Goal: Task Accomplishment & Management: Manage account settings

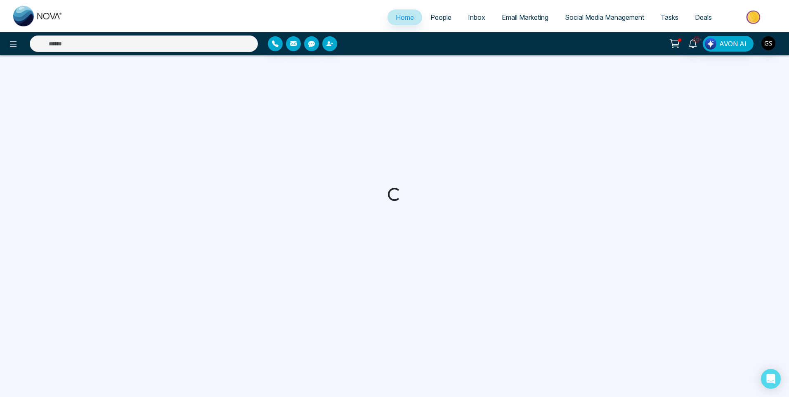
select select "*"
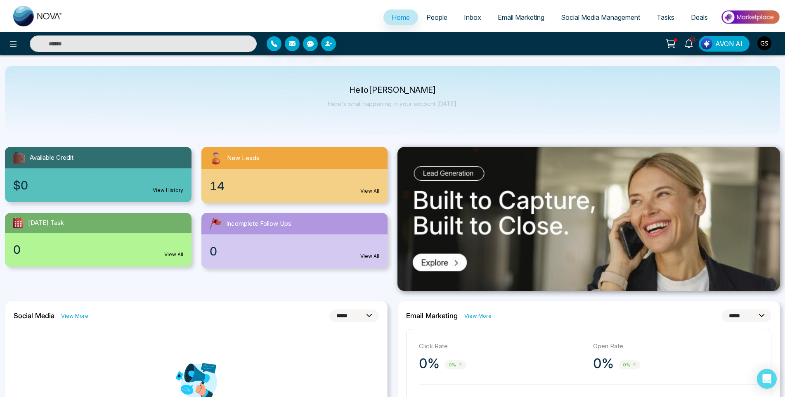
click at [443, 17] on span "People" at bounding box center [436, 17] width 21 height 8
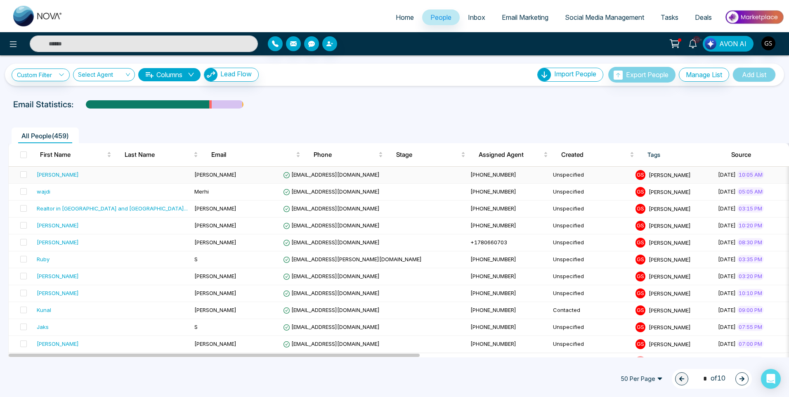
click at [283, 172] on span "[EMAIL_ADDRESS][DOMAIN_NAME]" at bounding box center [331, 174] width 97 height 7
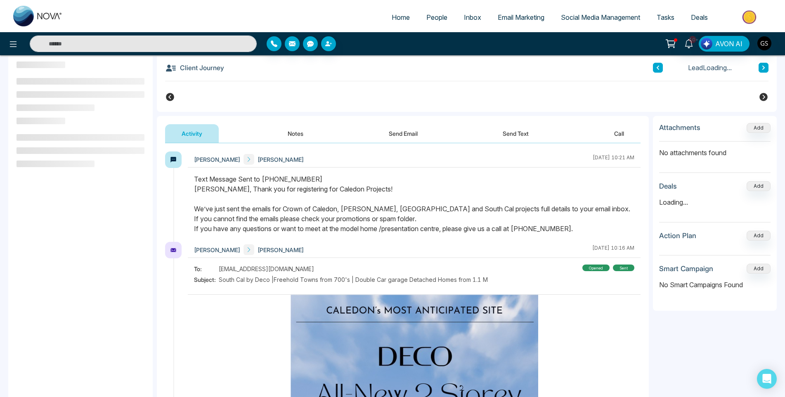
scroll to position [111, 0]
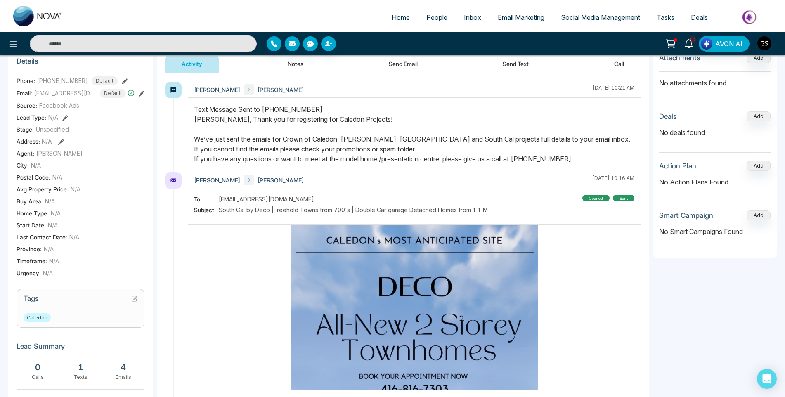
click at [135, 300] on icon at bounding box center [135, 297] width 3 height 3
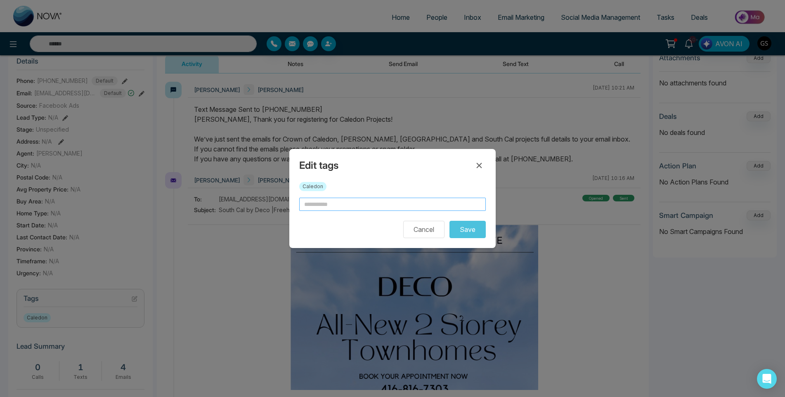
click at [335, 204] on input "text" at bounding box center [392, 204] width 187 height 13
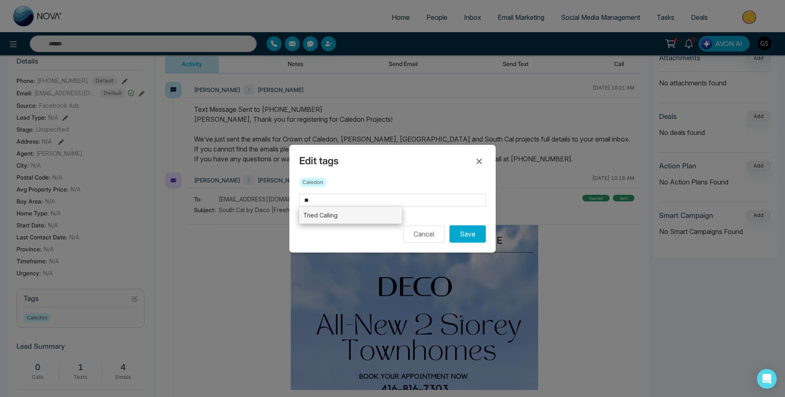
click at [352, 213] on li "Tried Calling" at bounding box center [350, 215] width 103 height 17
type input "**********"
click at [465, 235] on button "Save" at bounding box center [467, 233] width 36 height 17
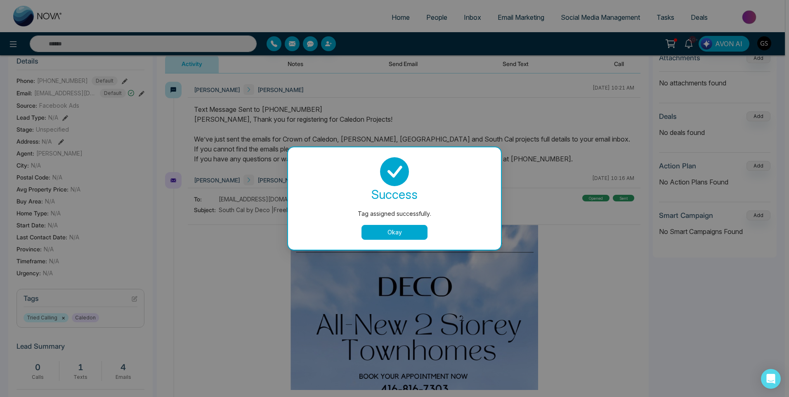
click at [377, 228] on button "Okay" at bounding box center [394, 232] width 66 height 15
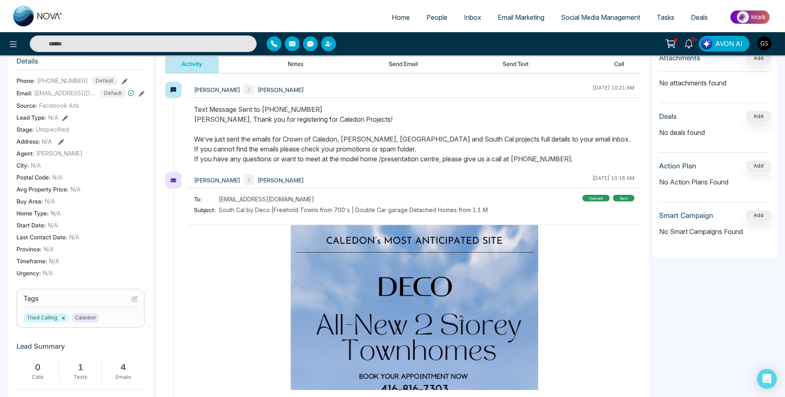
click at [439, 22] on link "People" at bounding box center [437, 17] width 38 height 16
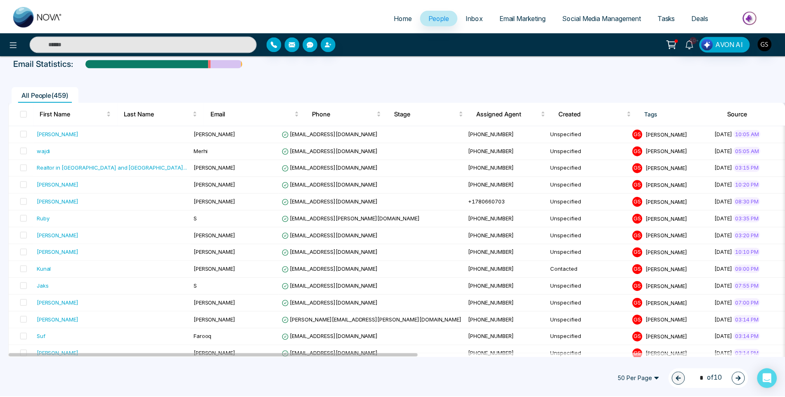
scroll to position [83, 0]
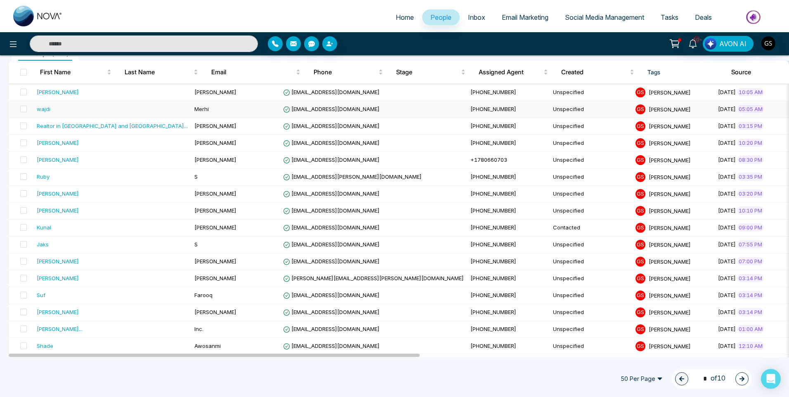
click at [550, 107] on td "Unspecified" at bounding box center [591, 109] width 83 height 17
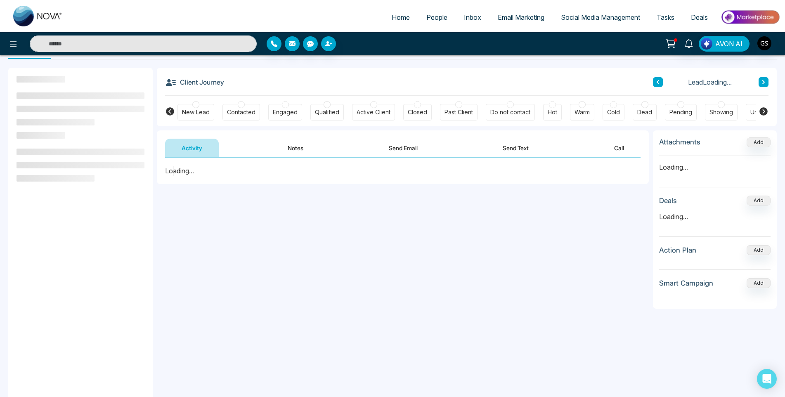
scroll to position [41, 0]
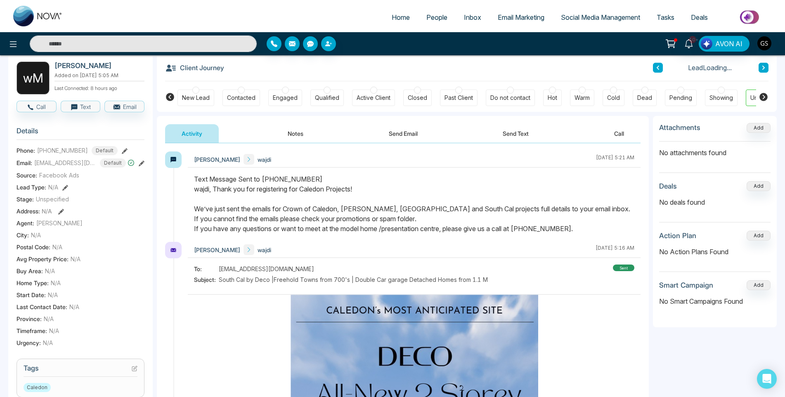
click at [137, 371] on icon at bounding box center [134, 368] width 5 height 5
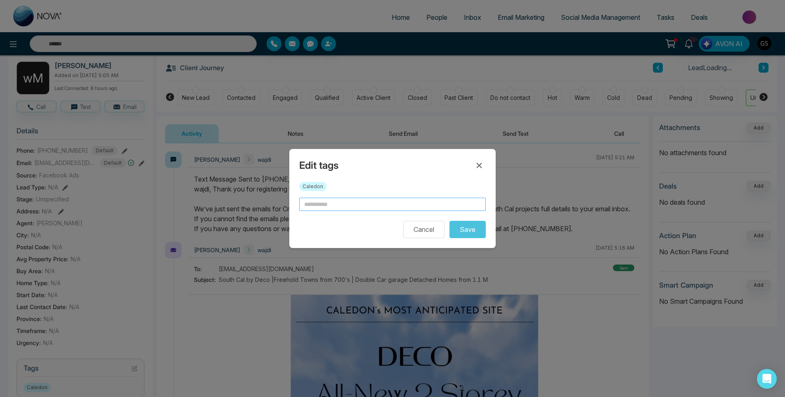
click at [349, 203] on input "text" at bounding box center [392, 204] width 187 height 13
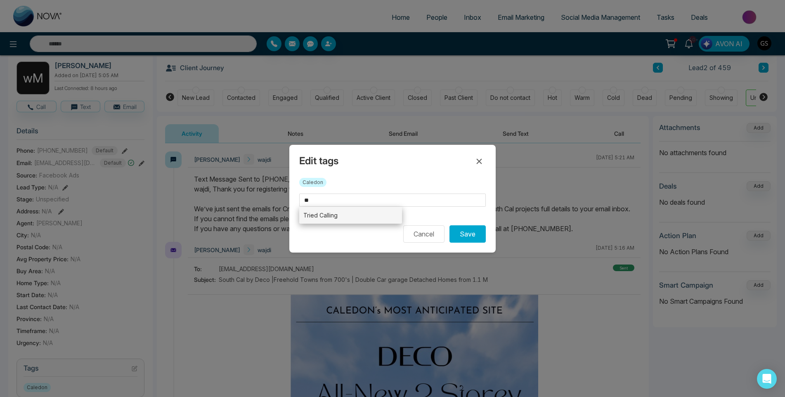
click at [357, 213] on li "Tried Calling" at bounding box center [350, 215] width 103 height 17
type input "**********"
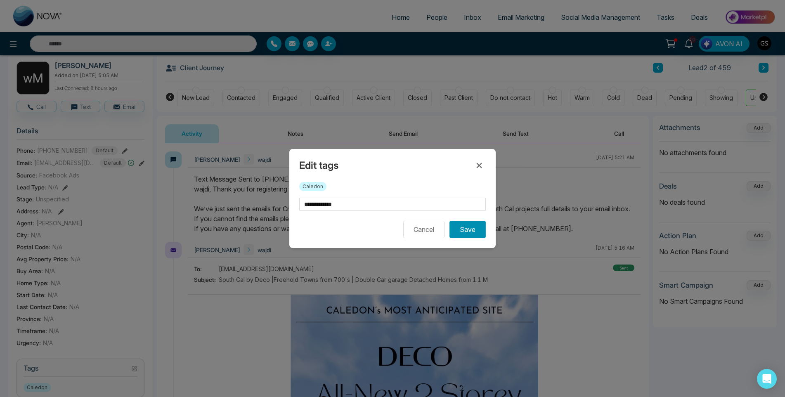
click at [462, 228] on button "Save" at bounding box center [467, 229] width 36 height 17
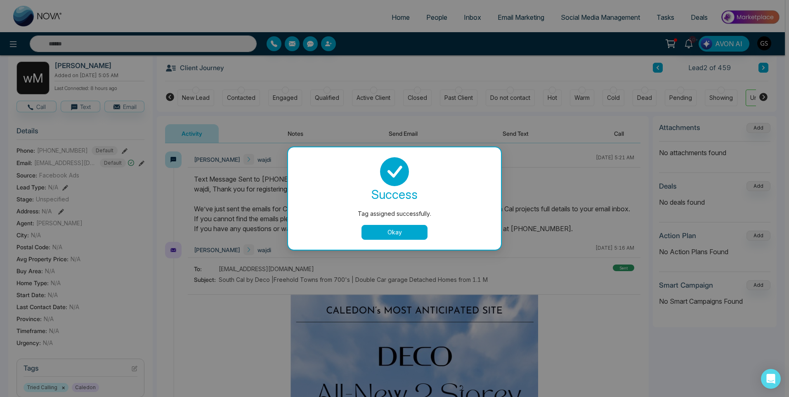
click at [385, 222] on div "success Tag assigned successfully. Okay" at bounding box center [394, 198] width 193 height 83
click at [386, 228] on button "Okay" at bounding box center [394, 232] width 66 height 15
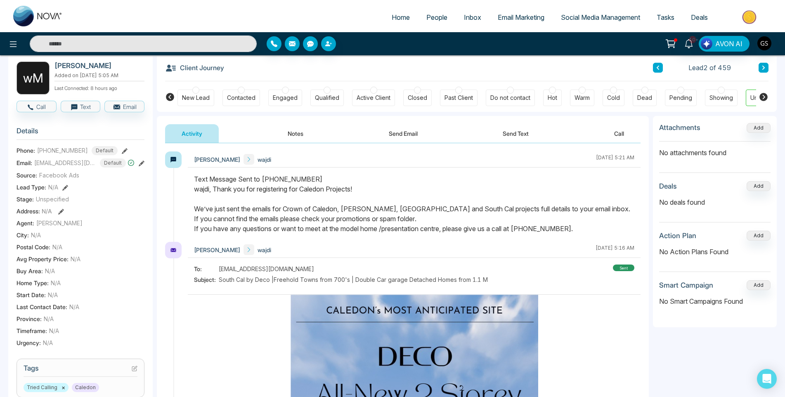
click at [387, 228] on div "Text Message Sent to [PHONE_NUMBER] wajdi, Thank you for registering for Caledo…" at bounding box center [414, 203] width 440 height 59
click at [439, 16] on span "People" at bounding box center [436, 17] width 21 height 8
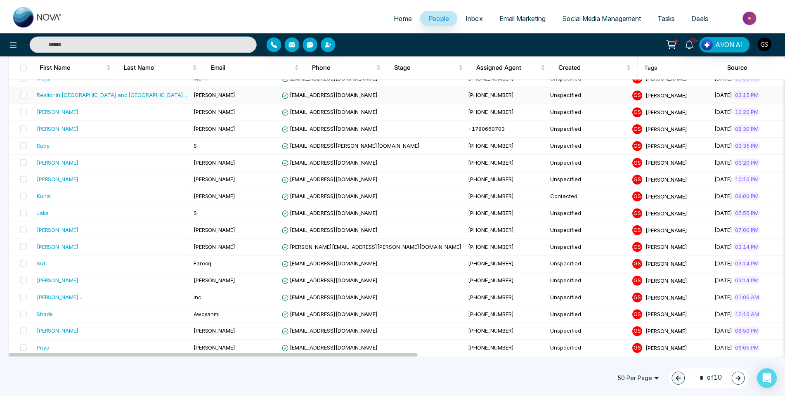
scroll to position [124, 0]
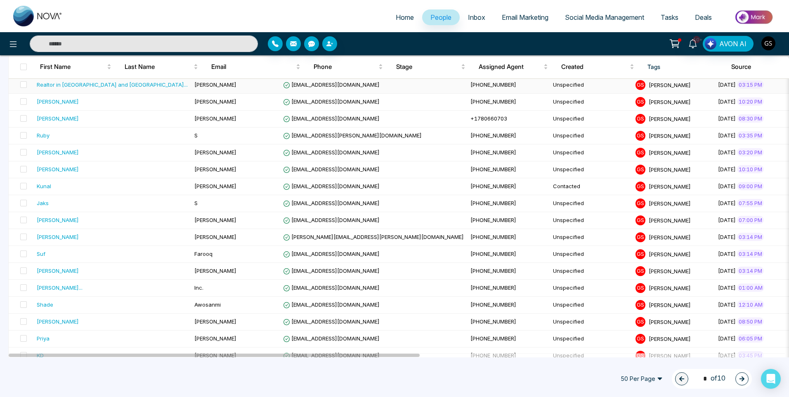
click at [191, 89] on td "[PERSON_NAME]" at bounding box center [235, 85] width 89 height 17
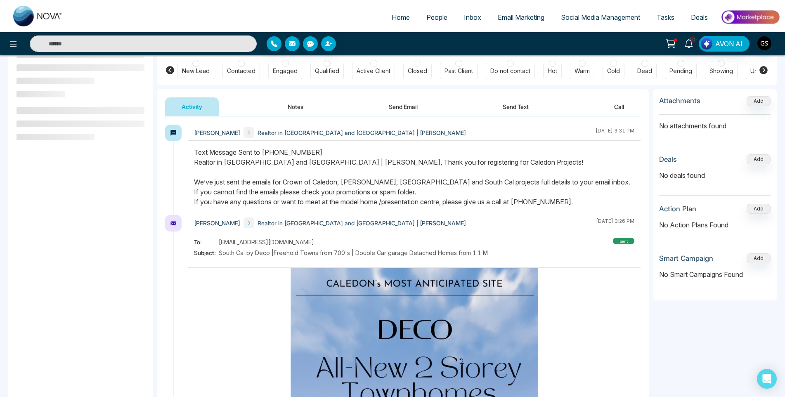
scroll to position [83, 0]
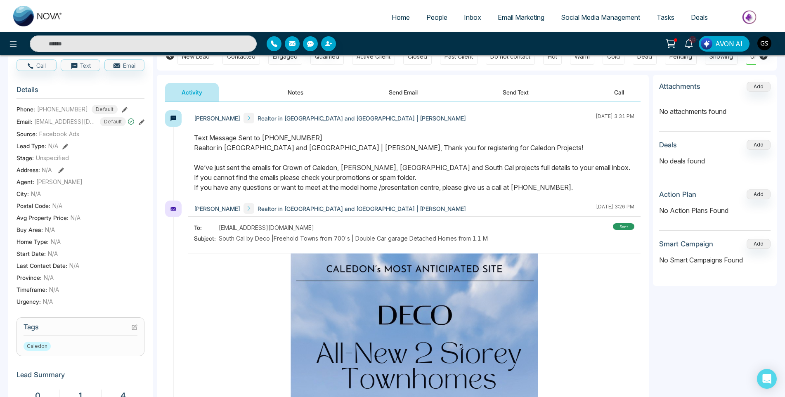
click at [132, 330] on icon at bounding box center [135, 327] width 6 height 6
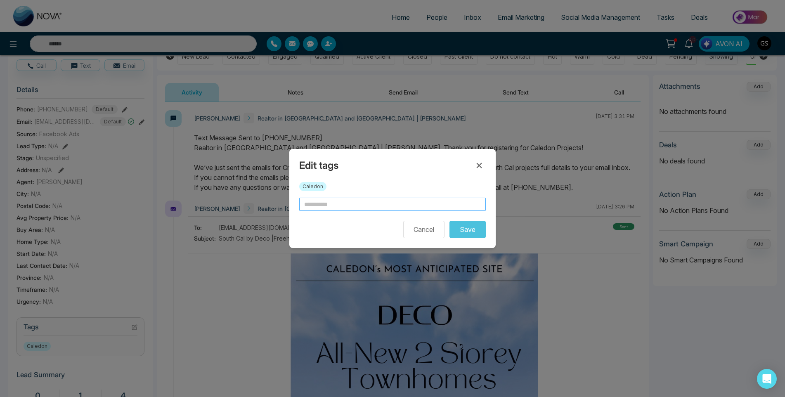
click at [333, 203] on input "text" at bounding box center [392, 204] width 187 height 13
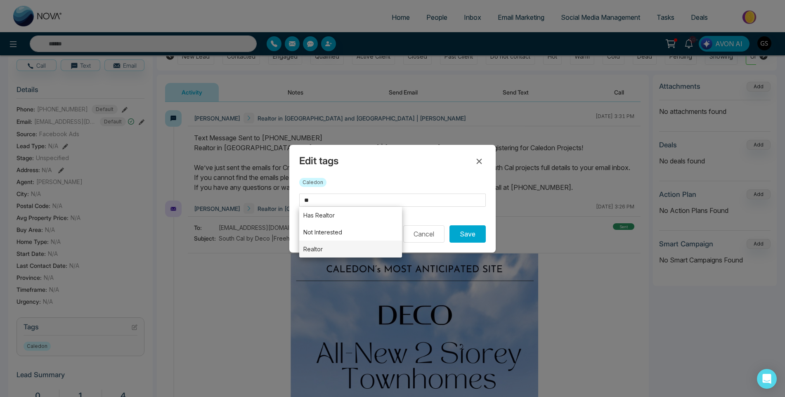
click at [360, 244] on li "Realtor" at bounding box center [350, 249] width 103 height 17
type input "*******"
click at [360, 245] on li "Realtor" at bounding box center [350, 249] width 103 height 17
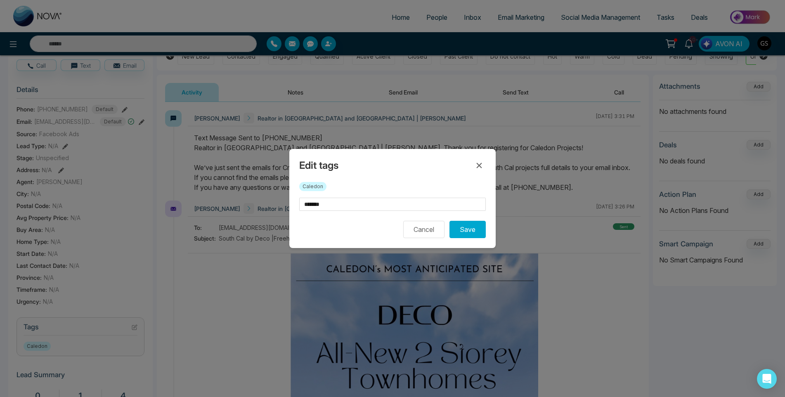
click at [369, 241] on div "Edit tags Caledon ******* Cancel Save" at bounding box center [392, 198] width 206 height 99
click at [457, 224] on button "Save" at bounding box center [467, 229] width 36 height 17
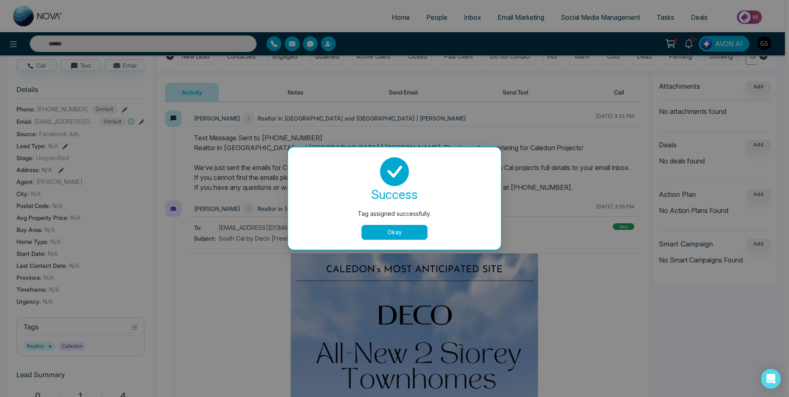
click at [557, 69] on div "Tag assigned successfully. success Tag assigned successfully. Okay" at bounding box center [394, 198] width 789 height 397
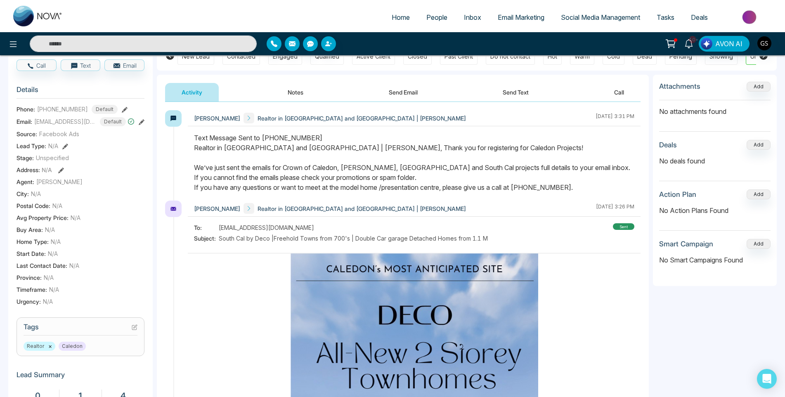
click at [442, 19] on span "People" at bounding box center [436, 17] width 21 height 8
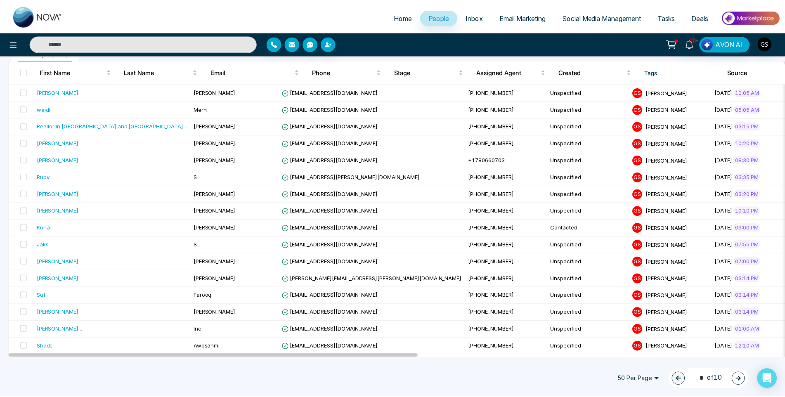
scroll to position [124, 0]
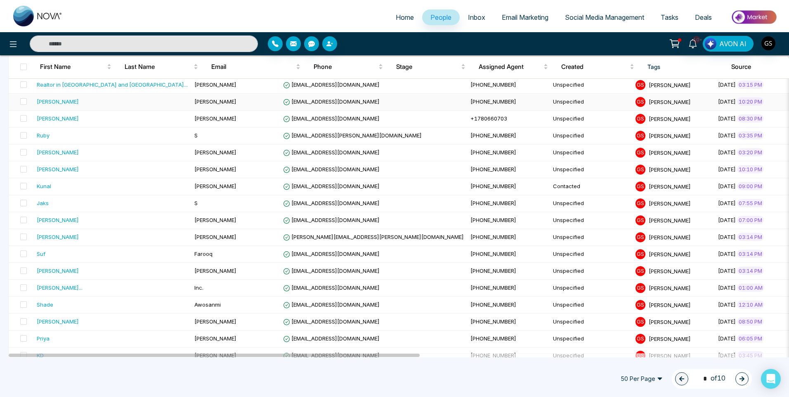
click at [280, 105] on td "[EMAIL_ADDRESS][DOMAIN_NAME]" at bounding box center [373, 102] width 187 height 17
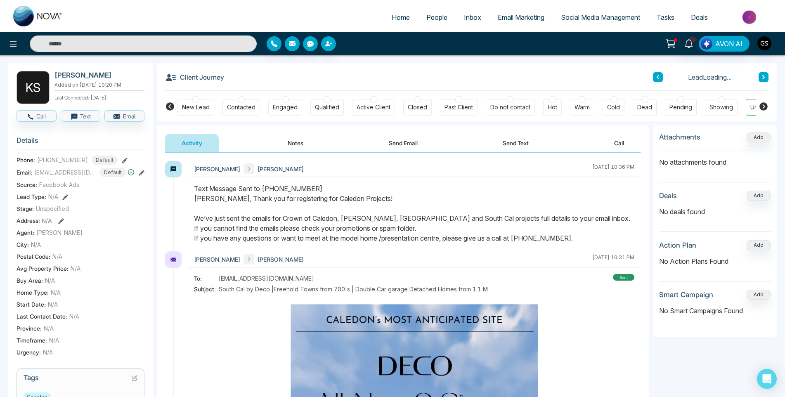
scroll to position [41, 0]
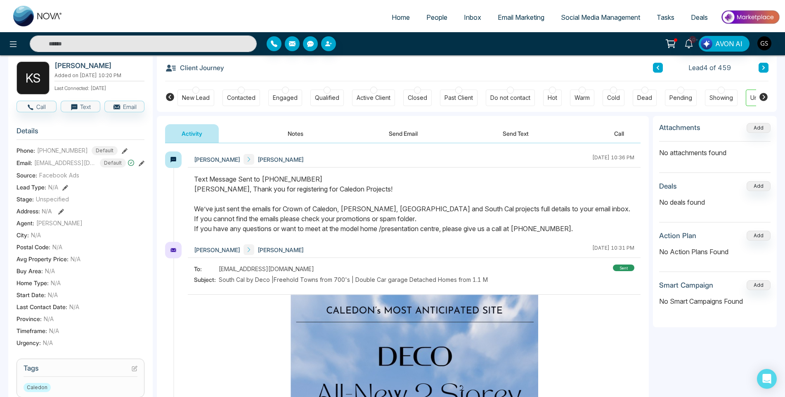
click at [134, 371] on icon at bounding box center [135, 369] width 6 height 6
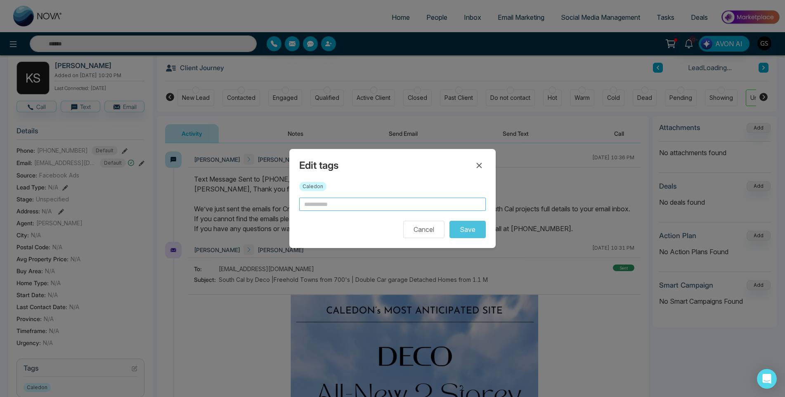
click at [332, 204] on input "text" at bounding box center [392, 204] width 187 height 13
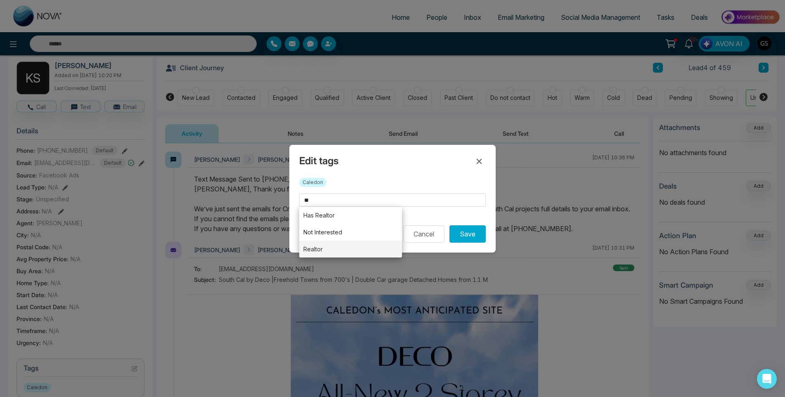
click at [319, 250] on li "Realtor" at bounding box center [350, 249] width 103 height 17
type input "*******"
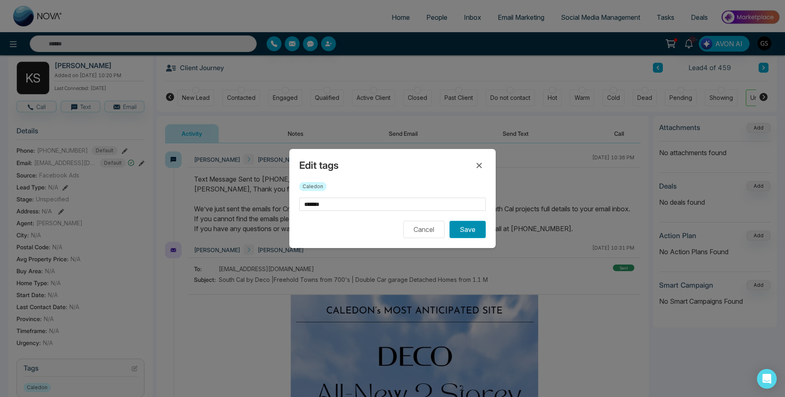
click at [465, 227] on button "Save" at bounding box center [467, 229] width 36 height 17
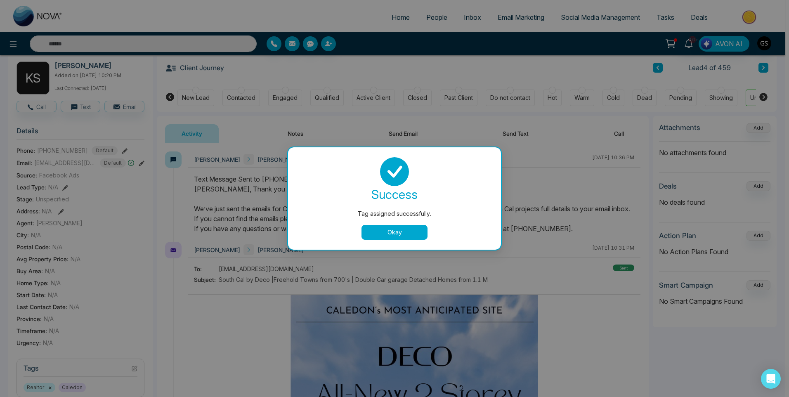
click at [435, 16] on div "Tag assigned successfully. success Tag assigned successfully. Okay" at bounding box center [394, 198] width 789 height 397
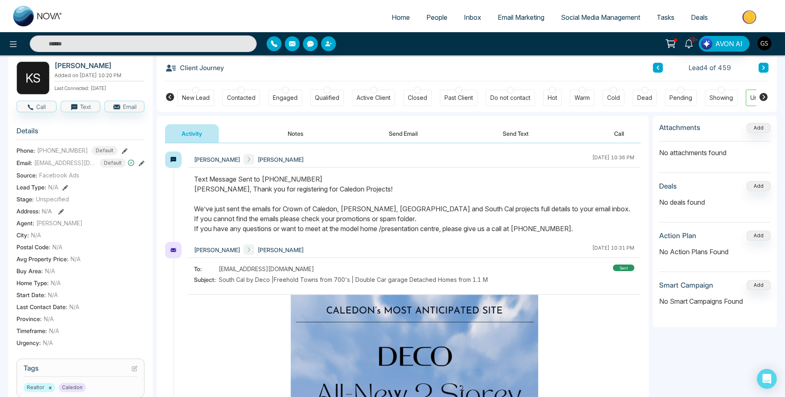
click at [435, 16] on span "People" at bounding box center [436, 17] width 21 height 8
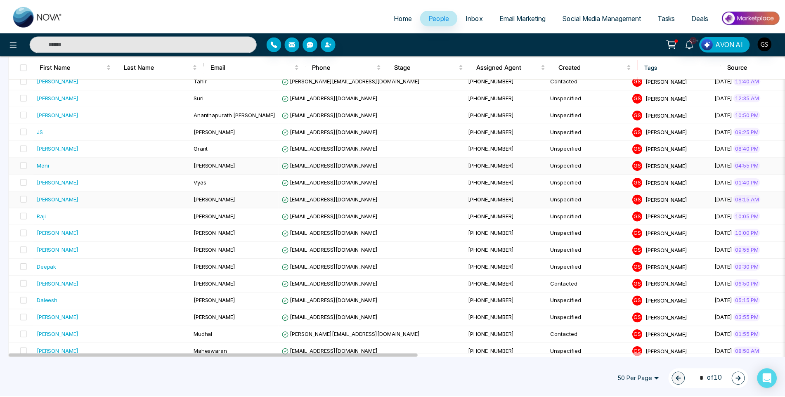
scroll to position [577, 0]
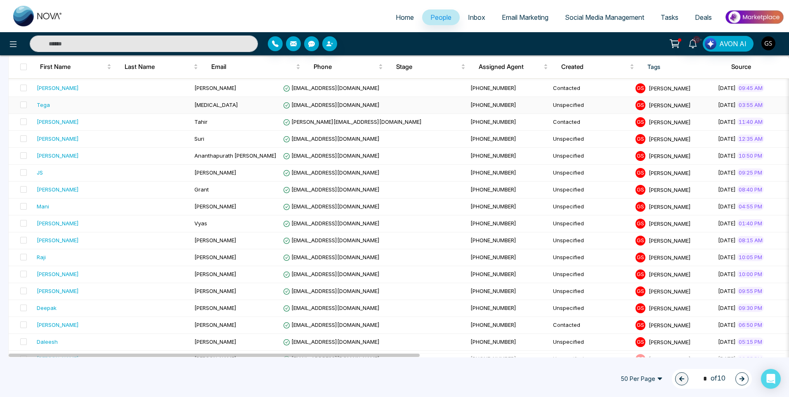
click at [191, 105] on td "[MEDICAL_DATA]" at bounding box center [235, 105] width 89 height 17
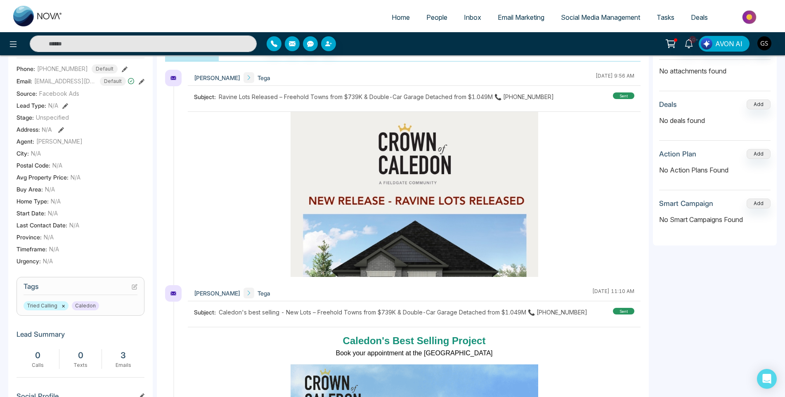
scroll to position [124, 0]
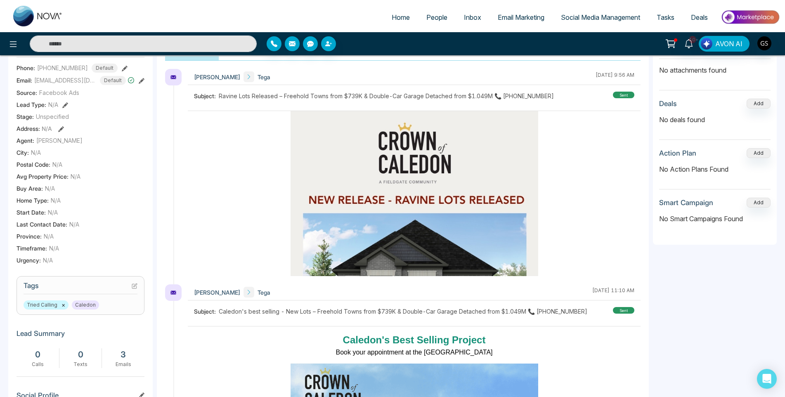
click at [137, 286] on icon at bounding box center [134, 286] width 5 height 5
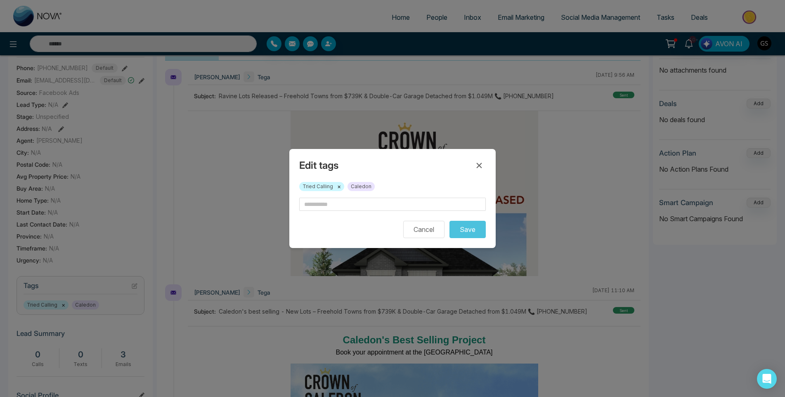
click at [338, 187] on button "×" at bounding box center [339, 186] width 4 height 7
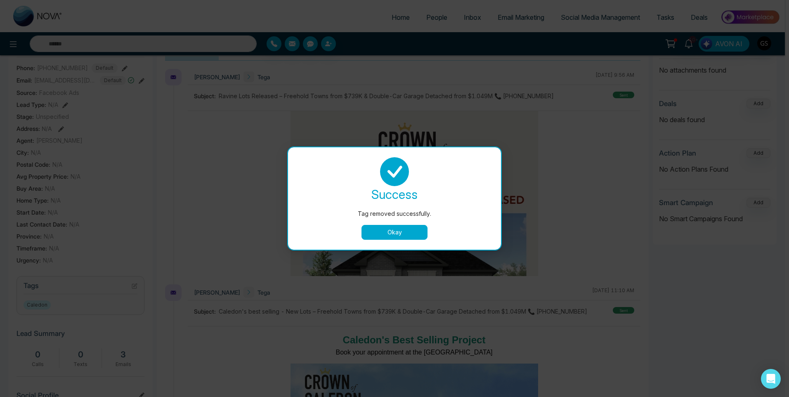
click at [404, 229] on button "Okay" at bounding box center [394, 232] width 66 height 15
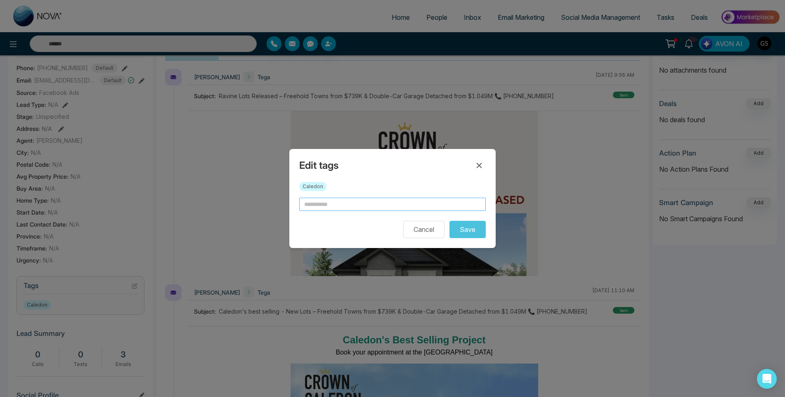
click at [371, 204] on input "text" at bounding box center [392, 204] width 187 height 13
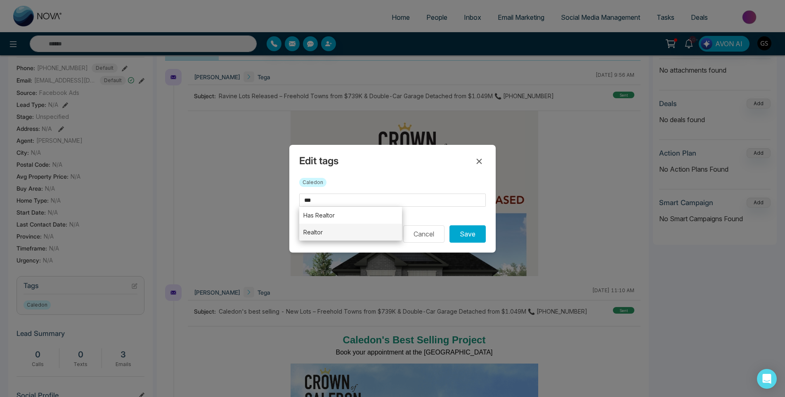
click at [358, 234] on li "Realtor" at bounding box center [350, 232] width 103 height 17
type input "*******"
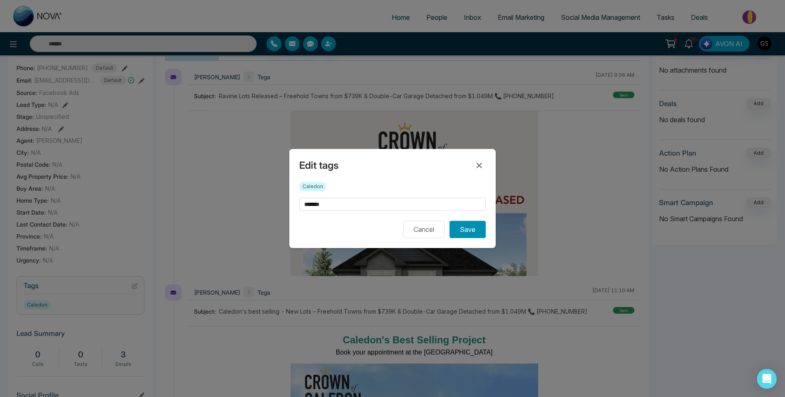
click at [458, 230] on button "Save" at bounding box center [467, 229] width 36 height 17
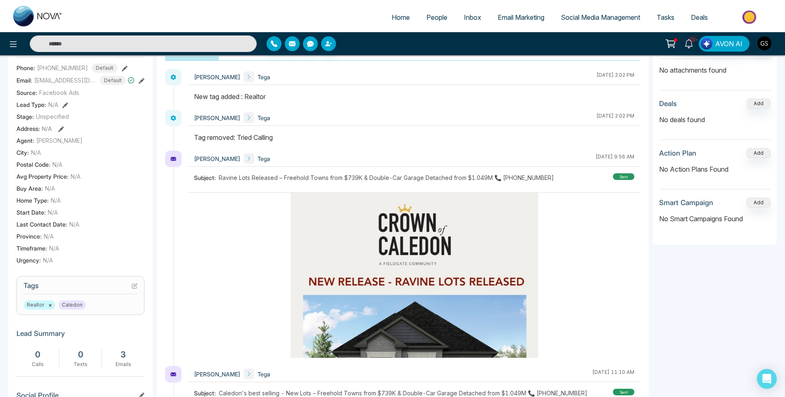
click at [434, 10] on link "People" at bounding box center [437, 17] width 38 height 16
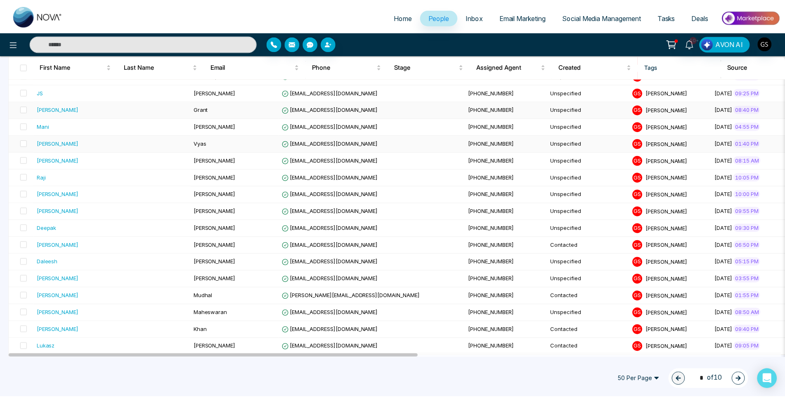
scroll to position [660, 0]
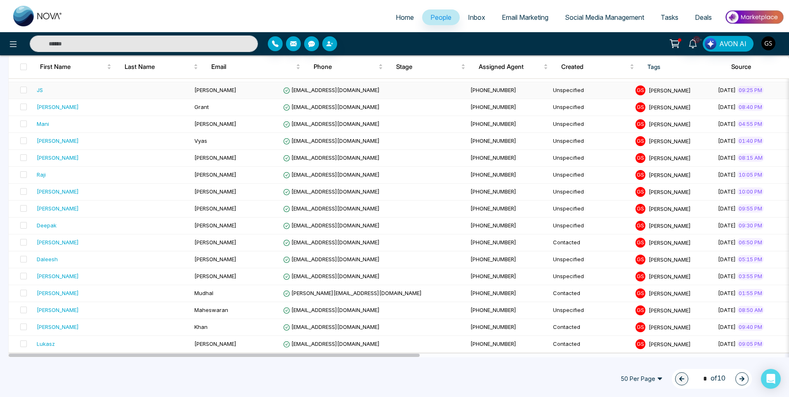
click at [283, 90] on span "[EMAIL_ADDRESS][DOMAIN_NAME]" at bounding box center [331, 90] width 97 height 7
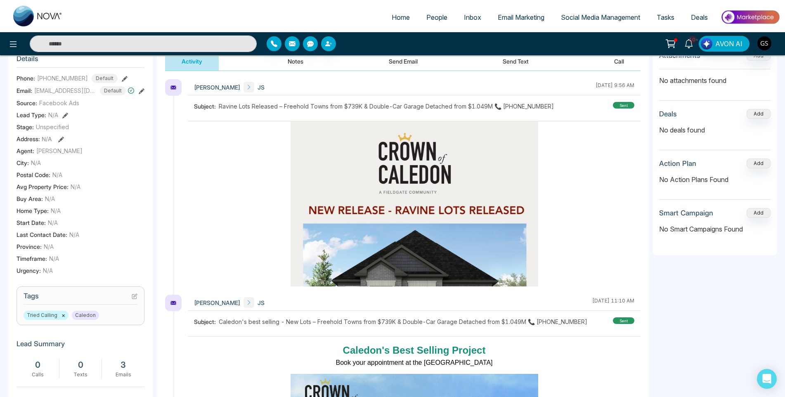
scroll to position [165, 0]
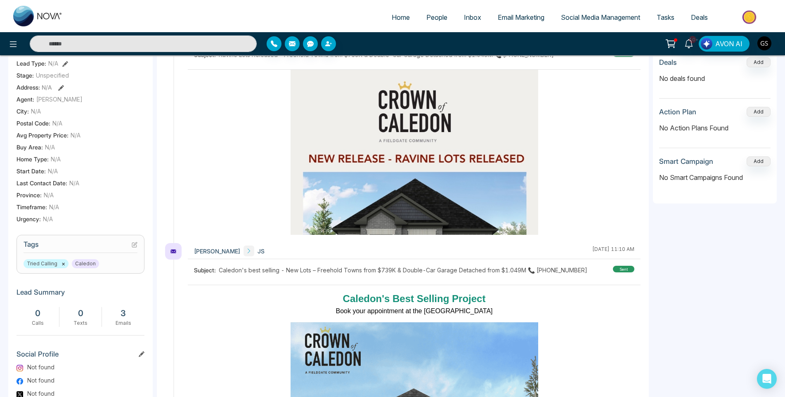
click at [135, 243] on icon at bounding box center [135, 245] width 6 height 6
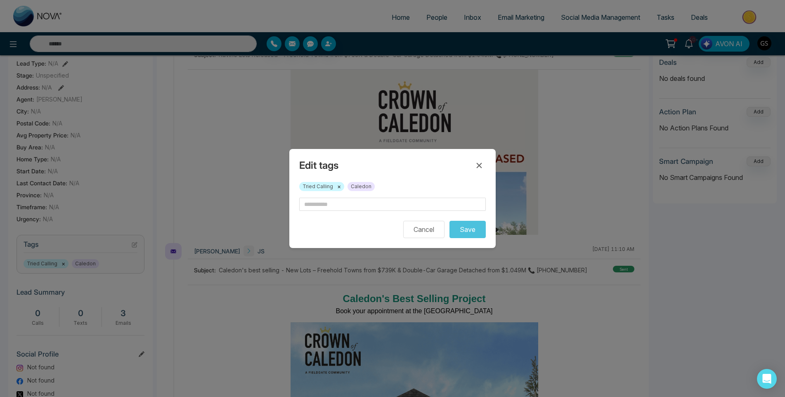
click at [340, 189] on button "×" at bounding box center [339, 186] width 4 height 7
click at [340, 209] on input "text" at bounding box center [392, 204] width 187 height 13
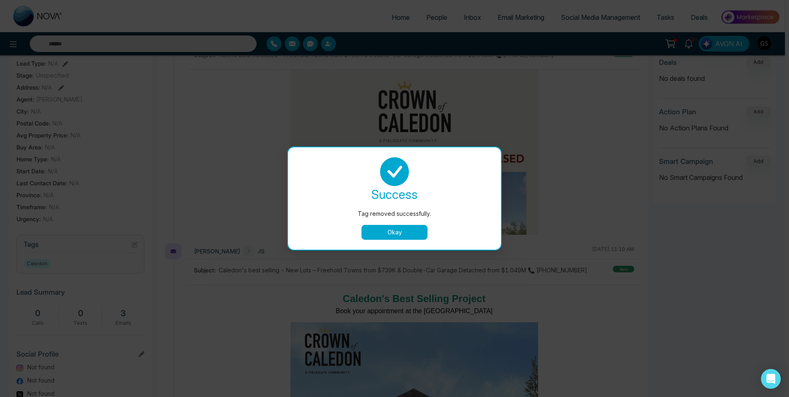
click at [425, 232] on button "Okay" at bounding box center [394, 232] width 66 height 15
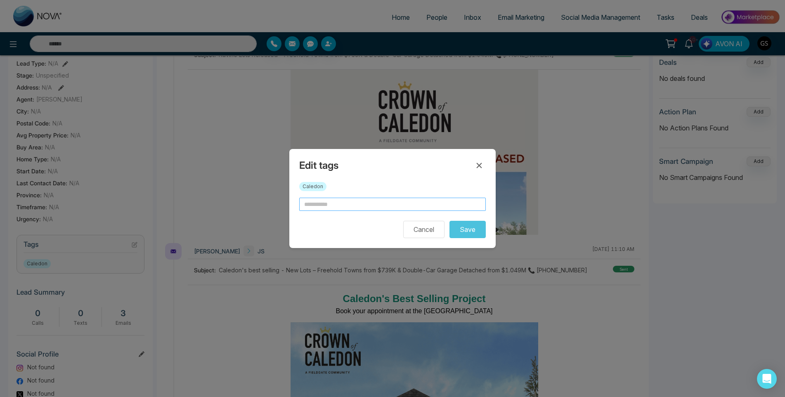
click at [400, 198] on input "text" at bounding box center [392, 204] width 187 height 13
click at [402, 210] on input "text" at bounding box center [392, 204] width 187 height 13
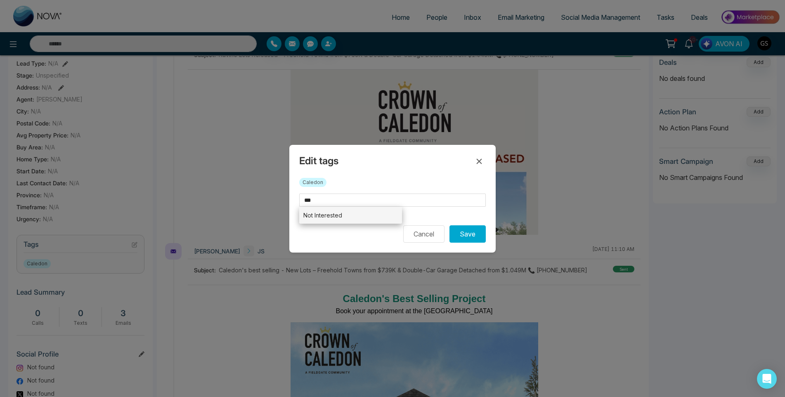
click at [354, 214] on li "Not Interested" at bounding box center [350, 215] width 103 height 17
type input "**********"
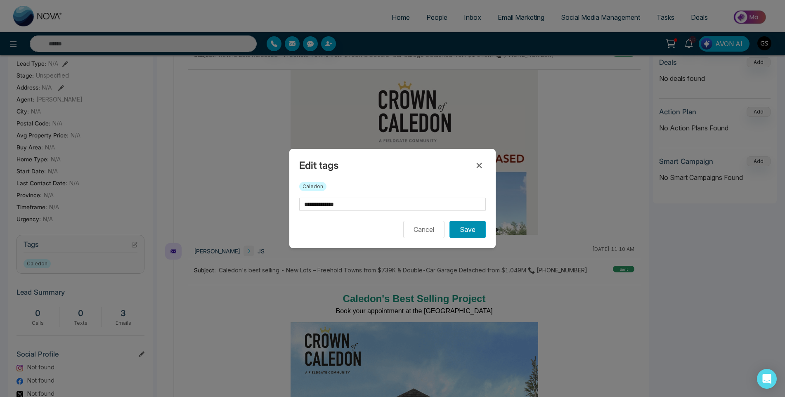
click at [475, 226] on button "Save" at bounding box center [467, 229] width 36 height 17
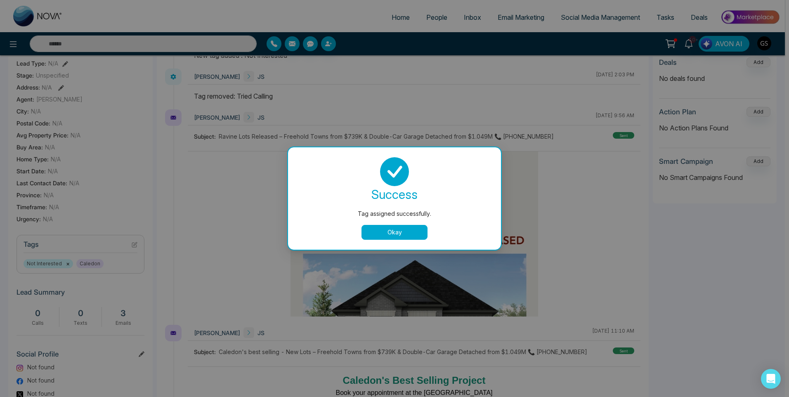
click at [420, 232] on button "Okay" at bounding box center [394, 232] width 66 height 15
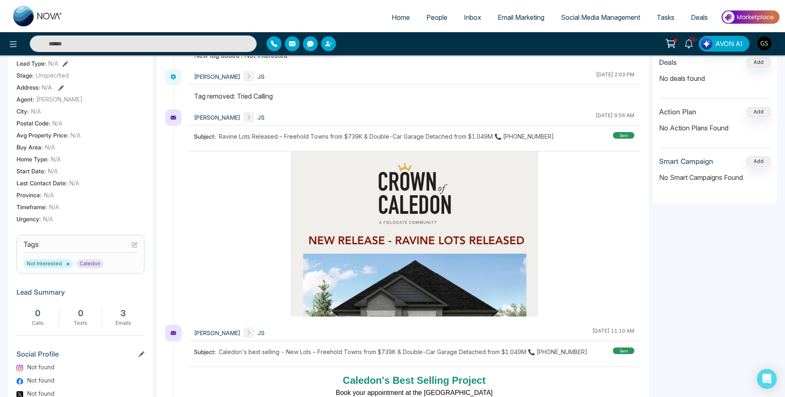
click at [423, 16] on link "People" at bounding box center [437, 17] width 38 height 16
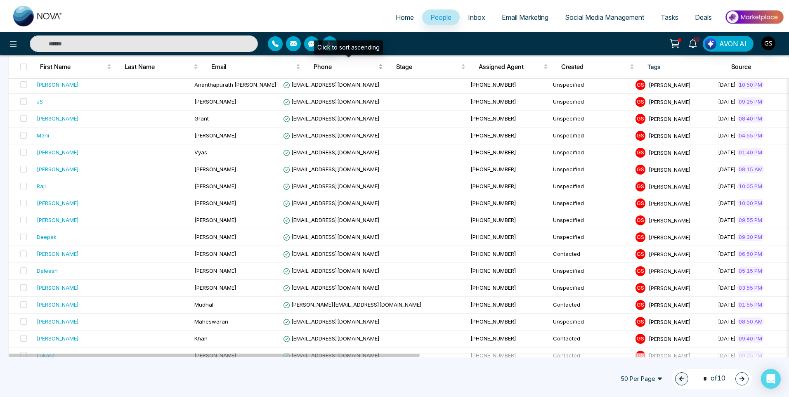
scroll to position [660, 0]
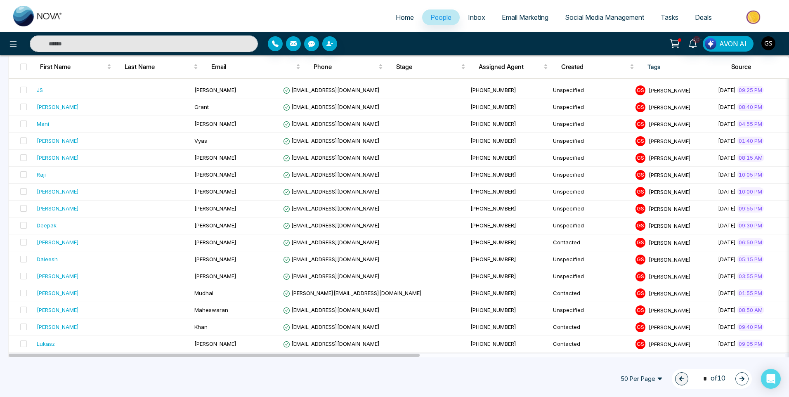
click at [744, 380] on icon "button" at bounding box center [742, 379] width 6 height 6
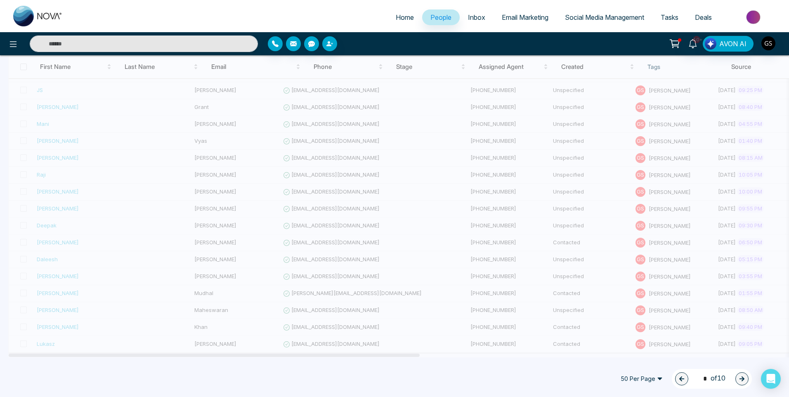
type input "*"
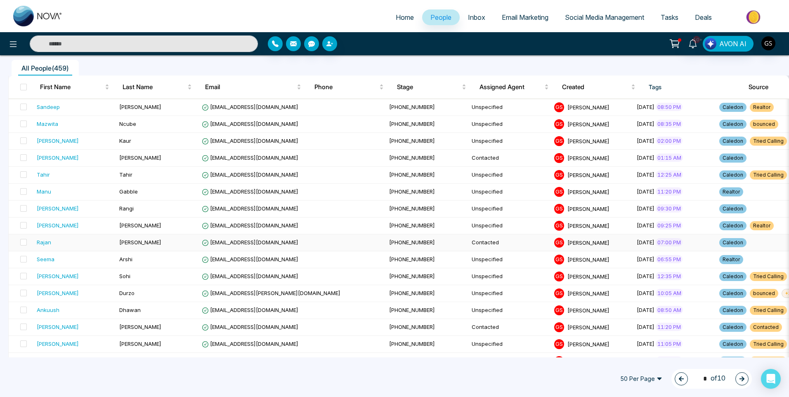
scroll to position [83, 0]
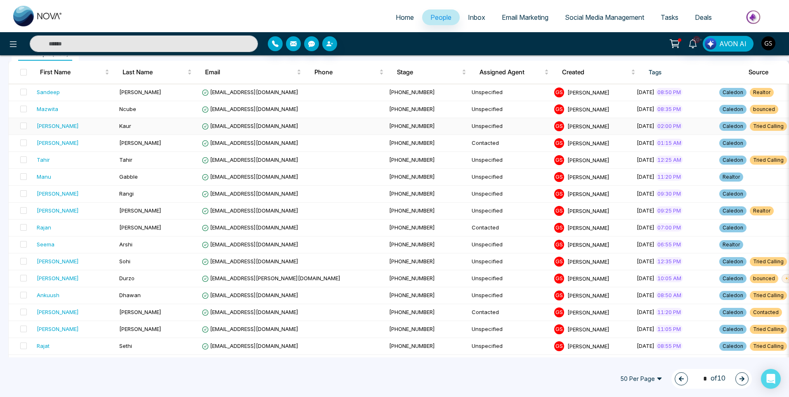
click at [789, 123] on span "+ 1" at bounding box center [796, 126] width 13 height 9
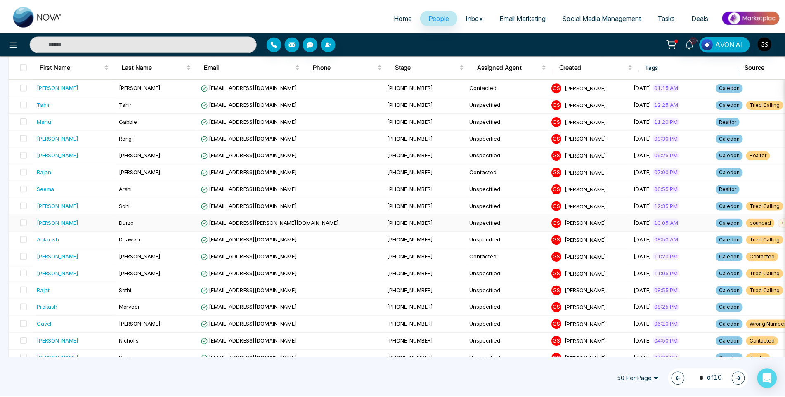
scroll to position [124, 0]
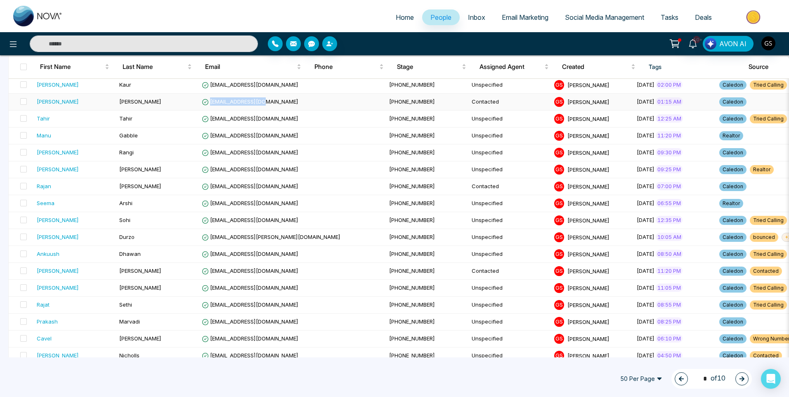
drag, startPoint x: 264, startPoint y: 101, endPoint x: 210, endPoint y: 105, distance: 54.2
click at [210, 105] on td "[EMAIL_ADDRESS][DOMAIN_NAME]" at bounding box center [291, 102] width 187 height 17
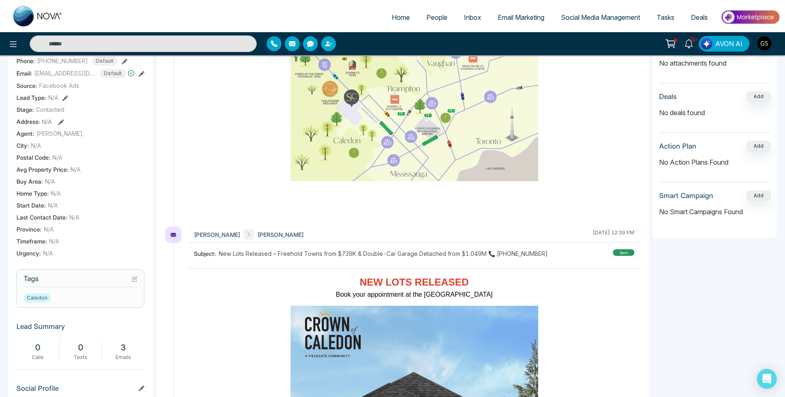
scroll to position [1362, 0]
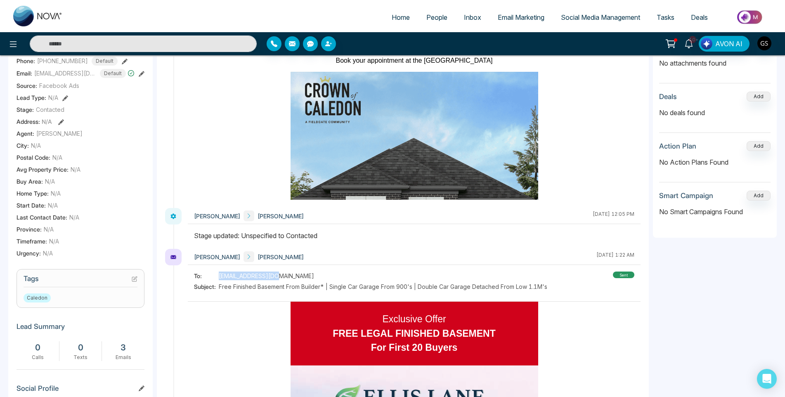
drag, startPoint x: 272, startPoint y: 276, endPoint x: 219, endPoint y: 274, distance: 52.9
click at [219, 274] on span "[EMAIL_ADDRESS][DOMAIN_NAME]" at bounding box center [266, 276] width 95 height 9
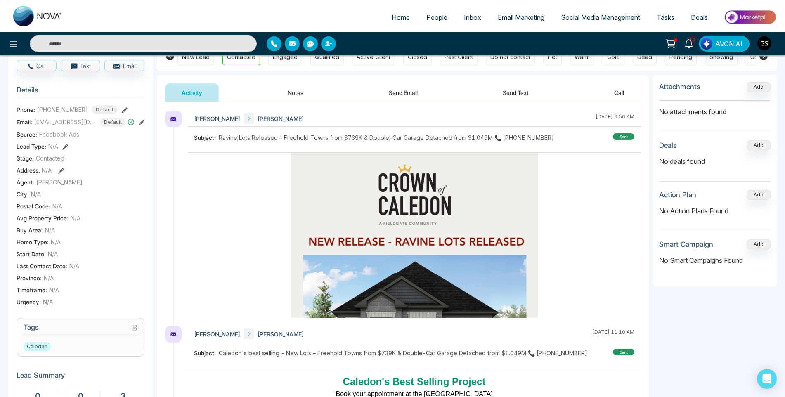
scroll to position [83, 0]
click at [135, 330] on icon at bounding box center [135, 327] width 6 height 6
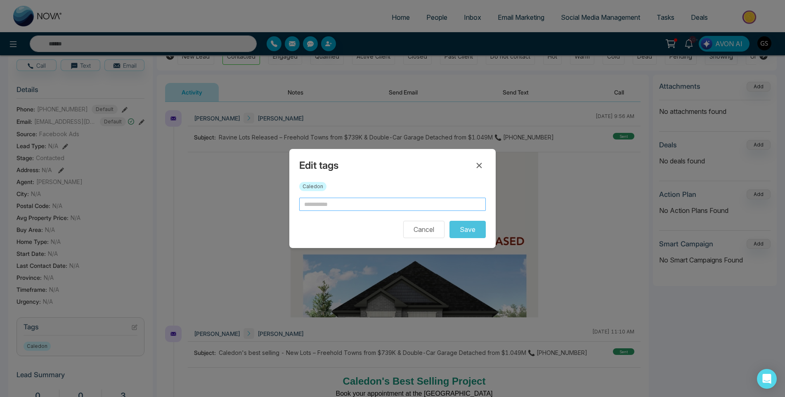
click at [370, 203] on input "text" at bounding box center [392, 204] width 187 height 13
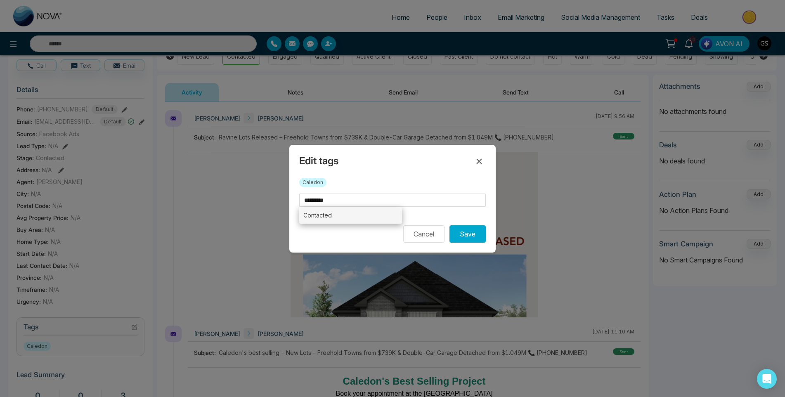
click at [334, 221] on li "Contacted" at bounding box center [350, 215] width 103 height 17
type input "*********"
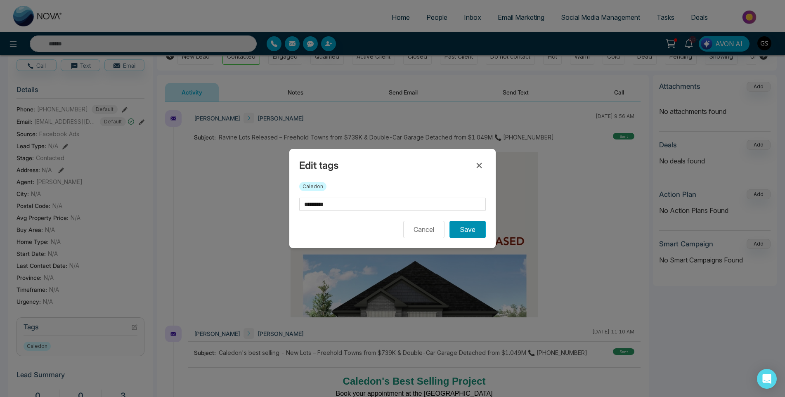
click at [466, 231] on button "Save" at bounding box center [467, 229] width 36 height 17
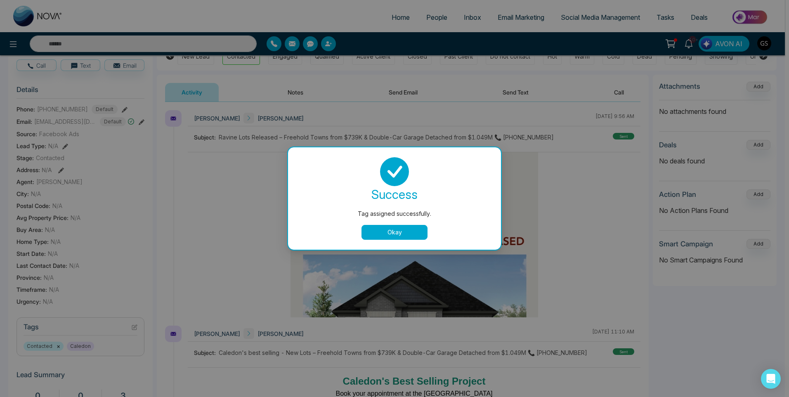
click at [394, 232] on button "Okay" at bounding box center [394, 232] width 66 height 15
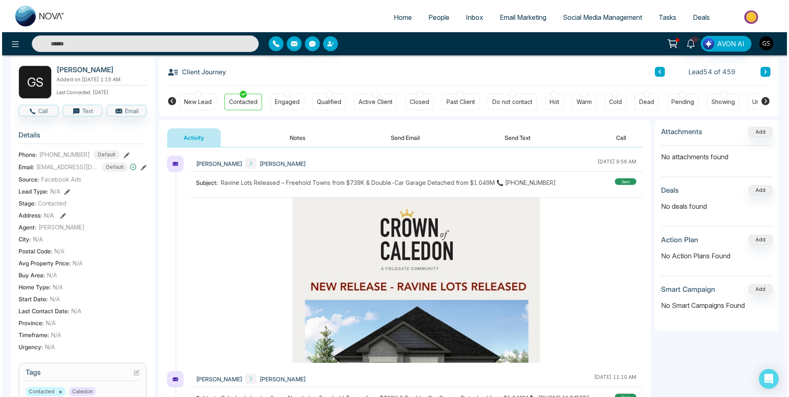
scroll to position [0, 0]
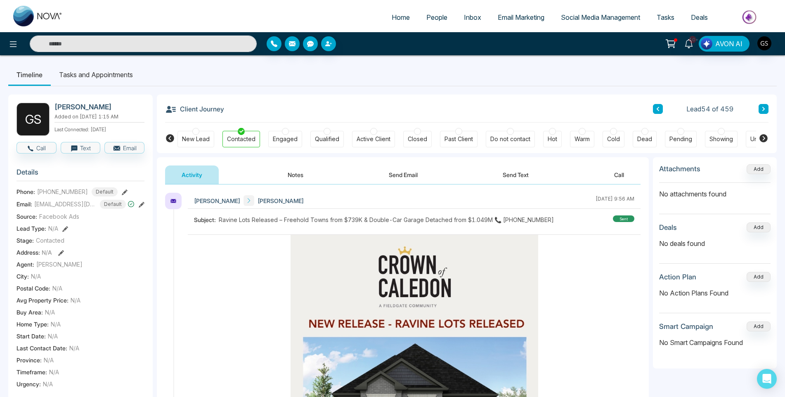
click at [442, 19] on span "People" at bounding box center [436, 17] width 21 height 8
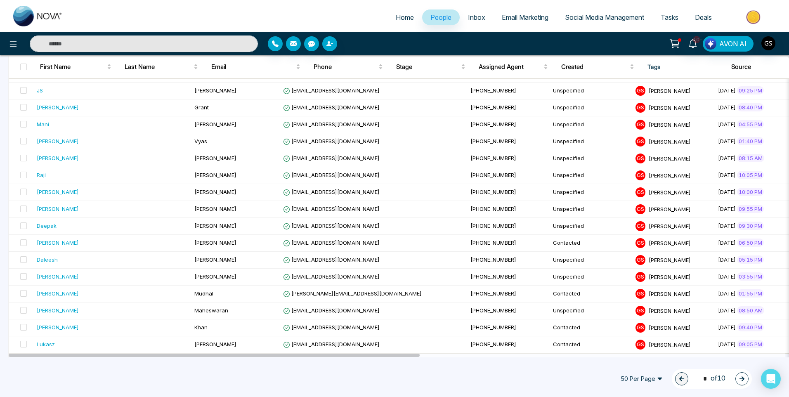
scroll to position [660, 0]
click at [745, 376] on button "button" at bounding box center [741, 378] width 13 height 13
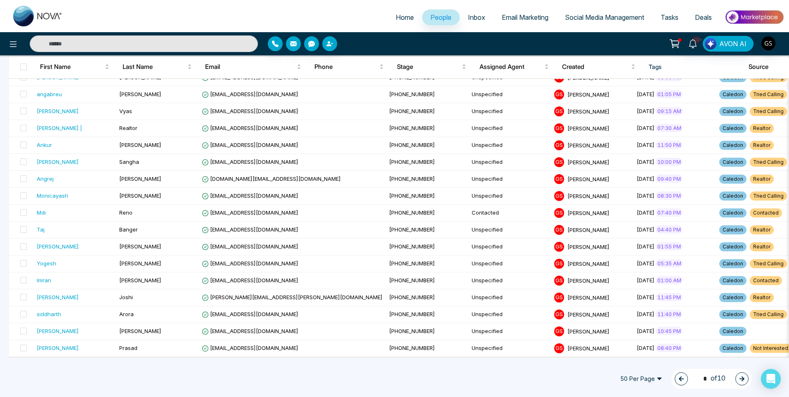
click at [748, 380] on button "button" at bounding box center [741, 378] width 13 height 13
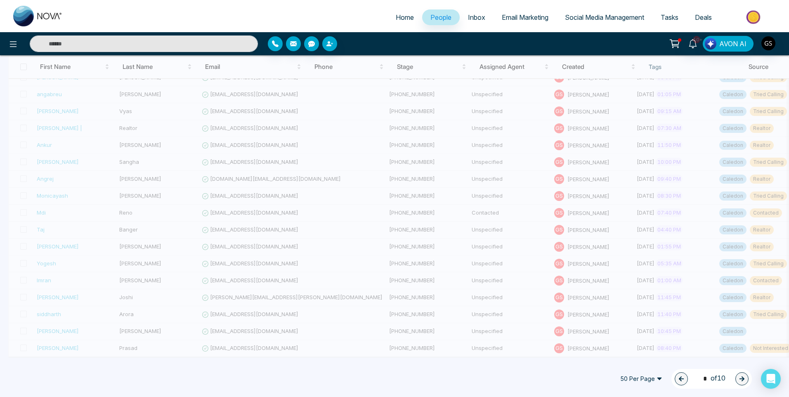
type input "*"
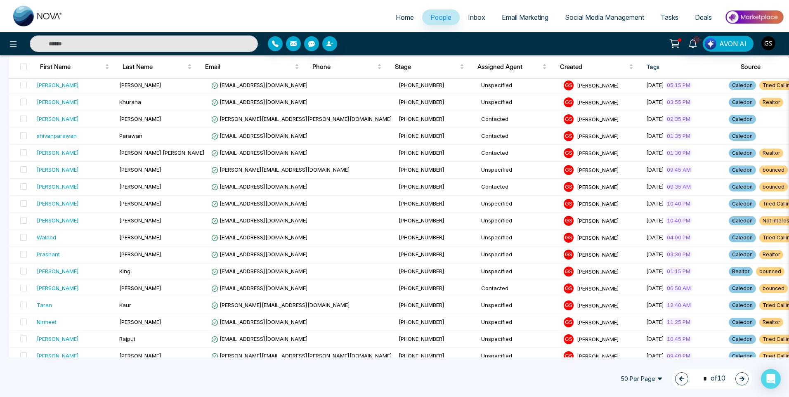
scroll to position [124, 0]
